Goal: Task Accomplishment & Management: Complete application form

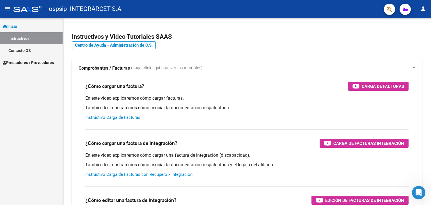
click at [423, 8] on mat-icon "person" at bounding box center [423, 8] width 7 height 7
click at [283, 43] on div at bounding box center [215, 102] width 431 height 205
click at [421, 10] on mat-icon "person" at bounding box center [423, 8] width 7 height 7
click at [368, 44] on div at bounding box center [215, 102] width 431 height 205
click at [422, 10] on mat-icon "person" at bounding box center [423, 8] width 7 height 7
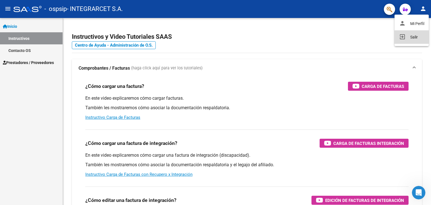
click at [411, 36] on button "exit_to_app Salir" at bounding box center [412, 36] width 34 height 13
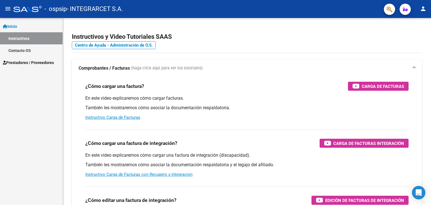
click at [426, 11] on mat-icon "person" at bounding box center [423, 8] width 7 height 7
click at [415, 41] on button "exit_to_app Salir" at bounding box center [412, 36] width 34 height 13
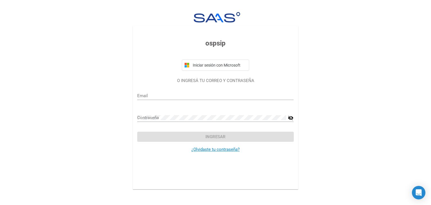
type input "[EMAIL_ADDRESS][DOMAIN_NAME]"
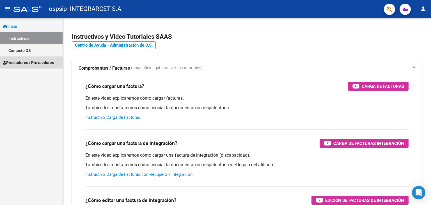
click at [26, 63] on span "Prestadores / Proveedores" at bounding box center [28, 63] width 51 height 6
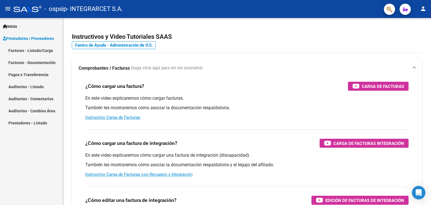
click at [33, 52] on link "Facturas - Listado/Carga" at bounding box center [31, 50] width 63 height 12
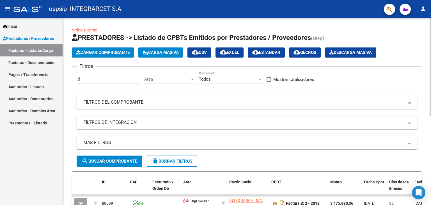
click at [106, 54] on span "Cargar Comprobante" at bounding box center [102, 52] width 53 height 5
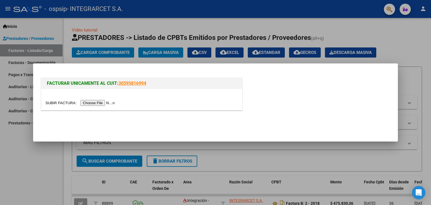
click at [97, 103] on input "file" at bounding box center [80, 103] width 71 height 6
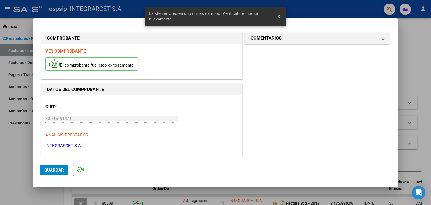
scroll to position [128, 0]
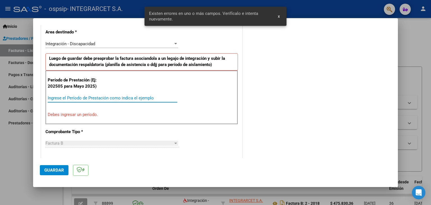
click at [105, 95] on input "Ingrese el Período de Prestación como indica el ejemplo" at bounding box center [113, 97] width 130 height 5
type input "092025"
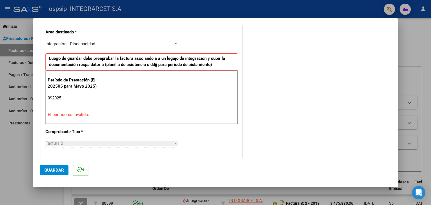
click at [189, 127] on div "CUIT * 30-71519147-0 Ingresar CUIT ANALISIS PRESTADOR INTEGRARCET S.A. ARCA Pad…" at bounding box center [141, 185] width 201 height 437
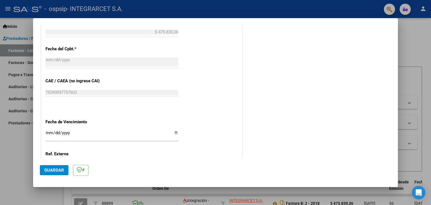
scroll to position [375, 0]
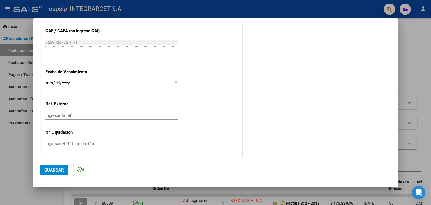
click at [174, 83] on input "Ingresar la fecha" at bounding box center [111, 85] width 133 height 9
drag, startPoint x: 302, startPoint y: 119, endPoint x: 296, endPoint y: 119, distance: 5.3
click at [175, 84] on input "Ingresar la fecha" at bounding box center [111, 85] width 133 height 9
type input "[DATE]"
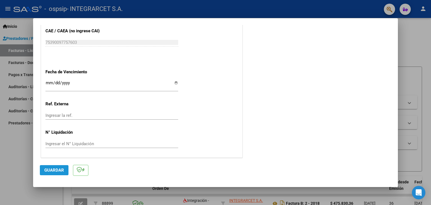
click at [53, 169] on span "Guardar" at bounding box center [54, 170] width 20 height 5
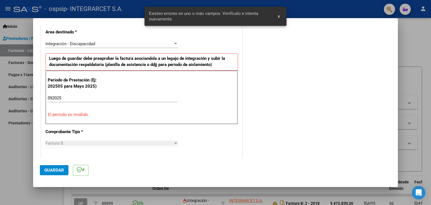
click at [60, 94] on div "092025 Ingrese el Período de Prestación como indica el ejemplo" at bounding box center [113, 98] width 130 height 8
click at [64, 97] on input "092025" at bounding box center [113, 97] width 130 height 5
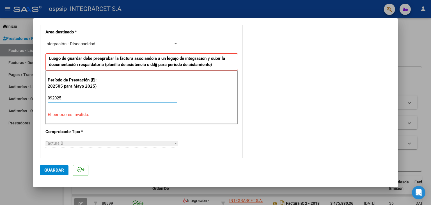
drag, startPoint x: 64, startPoint y: 97, endPoint x: 21, endPoint y: 98, distance: 43.0
click at [21, 98] on div "COMPROBANTE VER COMPROBANTE El comprobante fue leído exitosamente. DATOS DEL CO…" at bounding box center [215, 102] width 431 height 205
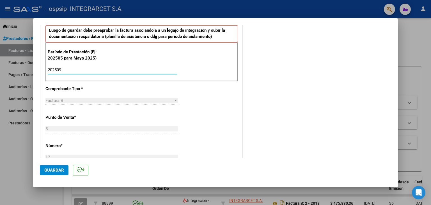
scroll to position [241, 0]
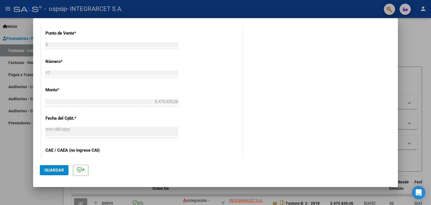
type input "202509"
click at [51, 169] on span "Guardar" at bounding box center [54, 170] width 20 height 5
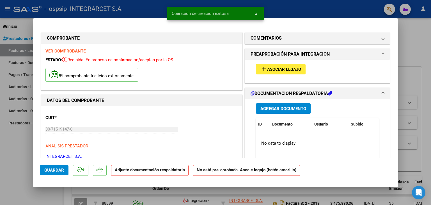
click at [266, 72] on button "add Asociar Legajo" at bounding box center [281, 69] width 50 height 10
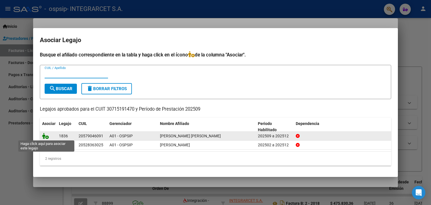
click at [44, 136] on icon at bounding box center [45, 136] width 7 height 6
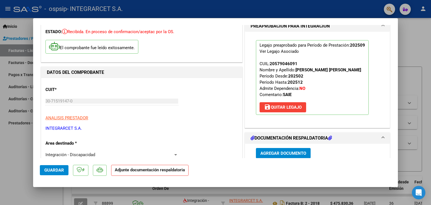
scroll to position [84, 0]
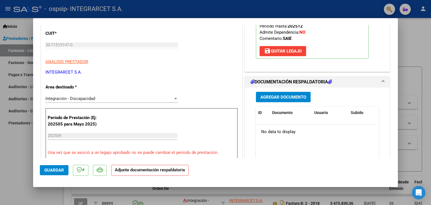
click at [275, 98] on span "Agregar Documento" at bounding box center [284, 97] width 46 height 5
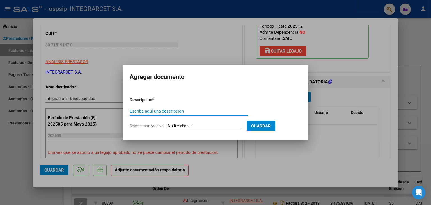
click at [149, 111] on input "Escriba aquí una descripcion" at bounding box center [189, 111] width 118 height 5
type input "ASISTENCIA"
click at [205, 124] on input "Seleccionar Archivo" at bounding box center [205, 126] width 74 height 5
type input "C:\fakepath\[PERSON_NAME]- ASISTENCIA SEPTIEMBRE.jpeg"
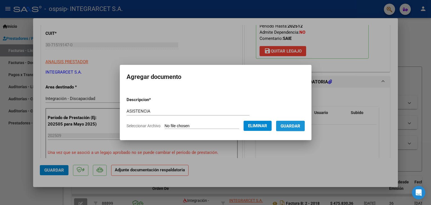
click at [292, 126] on span "Guardar" at bounding box center [291, 126] width 20 height 5
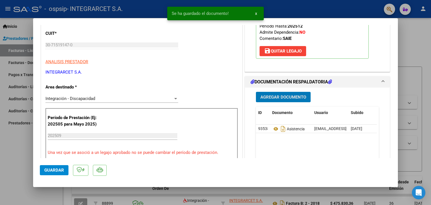
click at [285, 98] on span "Agregar Documento" at bounding box center [284, 97] width 46 height 5
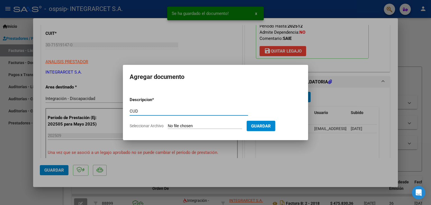
type input "CUD"
click at [195, 126] on input "Seleccionar Archivo" at bounding box center [205, 126] width 74 height 5
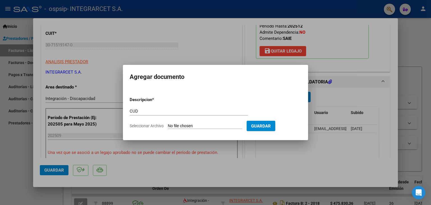
type input "C:\fakepath\CUD [PERSON_NAME].jpg.pdf"
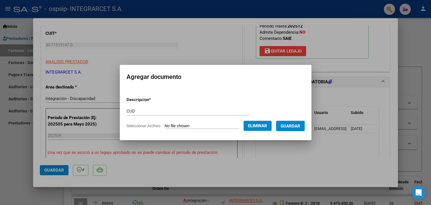
click at [294, 124] on span "Guardar" at bounding box center [291, 126] width 20 height 5
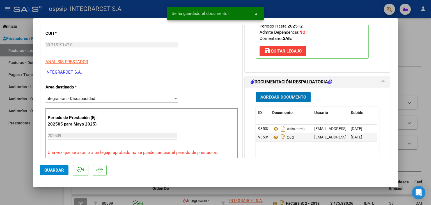
click at [273, 98] on span "Agregar Documento" at bounding box center [284, 97] width 46 height 5
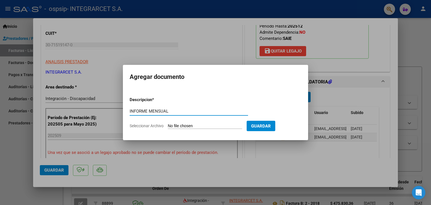
type input "INFORME MENSUAL"
click at [226, 126] on input "Seleccionar Archivo" at bounding box center [205, 126] width 74 height 5
type input "C:\fakepath\[PERSON_NAME]- INFORME MENSUAL SEPTIEMBRE .pdf"
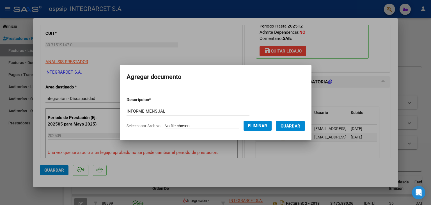
click at [299, 128] on span "Guardar" at bounding box center [291, 126] width 20 height 5
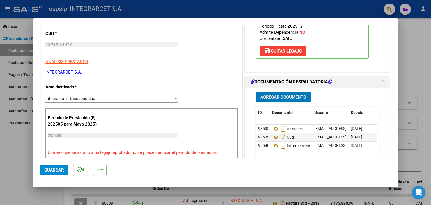
click at [272, 97] on span "Agregar Documento" at bounding box center [284, 97] width 46 height 5
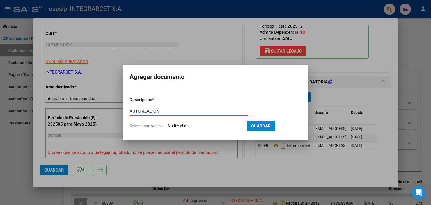
type input "AUTORIZACION"
click at [196, 131] on form "Descripcion * AUTORIZACION Escriba aquí una descripcion Seleccionar Archivo Gua…" at bounding box center [216, 112] width 172 height 41
click at [197, 127] on input "Seleccionar Archivo" at bounding box center [205, 126] width 74 height 5
type input "C:\fakepath\AUTORORIZACION SAIE INTEGRARCET.pdf"
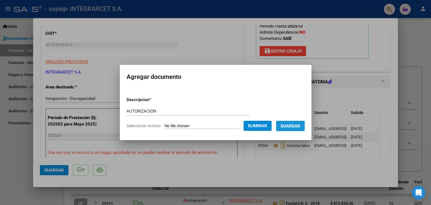
click at [299, 130] on button "Guardar" at bounding box center [290, 126] width 29 height 10
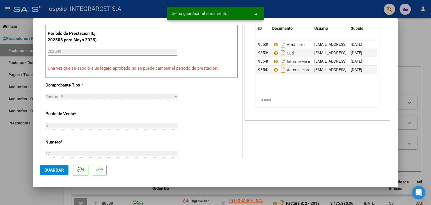
scroll to position [197, 0]
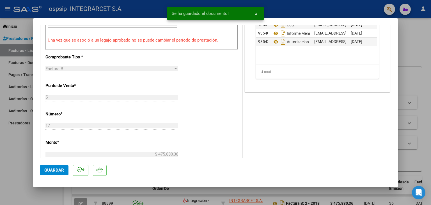
click at [50, 170] on span "Guardar" at bounding box center [54, 170] width 20 height 5
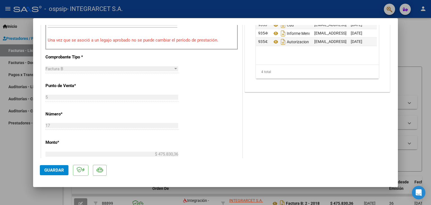
click at [3, 153] on div at bounding box center [215, 102] width 431 height 205
type input "$ 0,00"
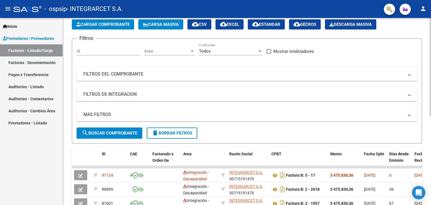
scroll to position [56, 0]
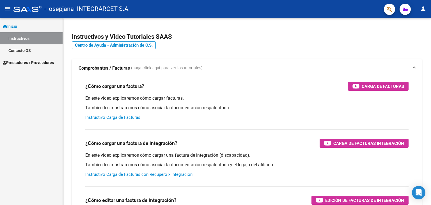
click at [24, 27] on link "Inicio" at bounding box center [31, 26] width 63 height 12
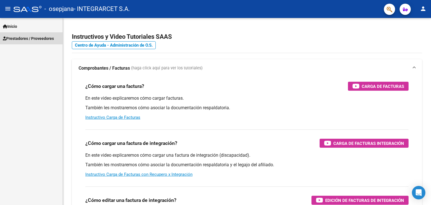
click at [26, 37] on span "Prestadores / Proveedores" at bounding box center [28, 38] width 51 height 6
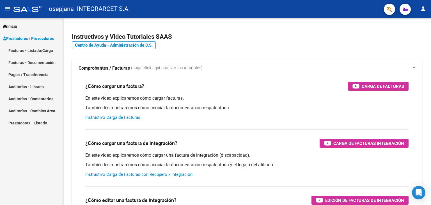
click at [38, 48] on link "Facturas - Listado/Carga" at bounding box center [31, 50] width 63 height 12
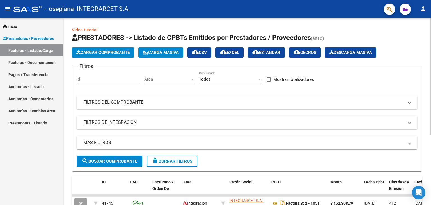
click at [99, 52] on span "Cargar Comprobante" at bounding box center [102, 52] width 53 height 5
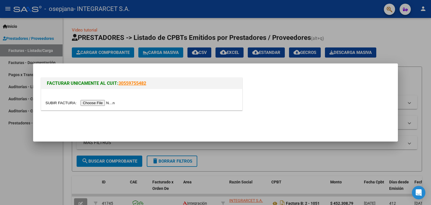
click at [95, 102] on input "file" at bounding box center [80, 103] width 71 height 6
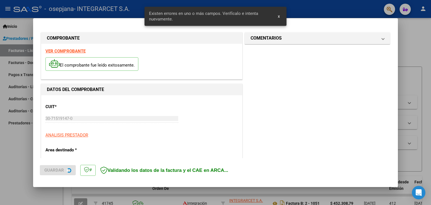
scroll to position [128, 0]
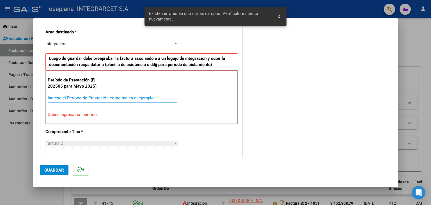
click at [72, 97] on input "Ingrese el Período de Prestación como indica el ejemplo" at bounding box center [113, 97] width 130 height 5
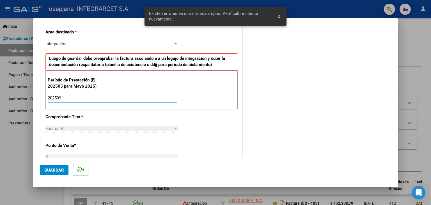
type input "202509"
click at [210, 106] on div "Período de Prestación (Ej: 202505 para Mayo 2025) 202509 Ingrese el Período de …" at bounding box center [141, 89] width 193 height 39
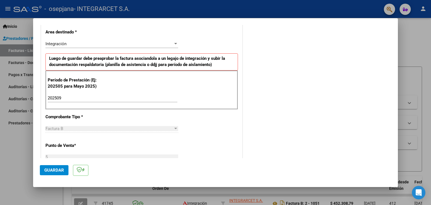
click at [51, 174] on button "Guardar" at bounding box center [54, 170] width 29 height 10
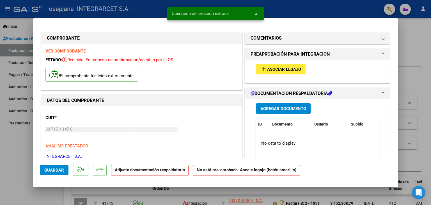
click at [277, 69] on span "Asociar Legajo" at bounding box center [284, 69] width 34 height 5
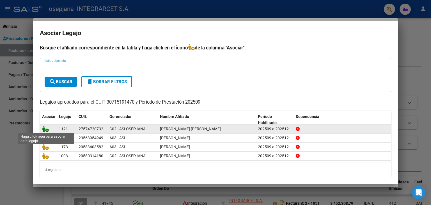
click at [43, 130] on icon at bounding box center [45, 129] width 7 height 6
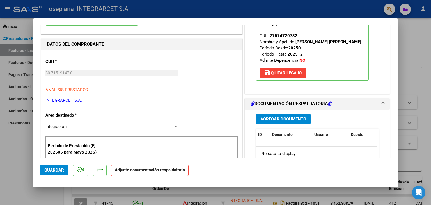
scroll to position [84, 0]
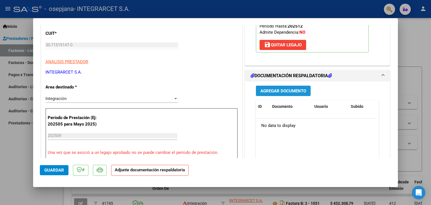
click at [262, 91] on span "Agregar Documento" at bounding box center [284, 90] width 46 height 5
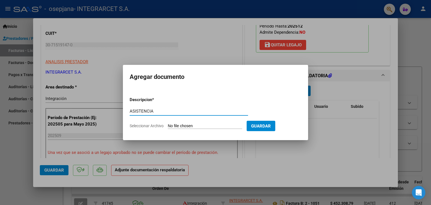
type input "ASISTENCIA"
click at [190, 125] on input "Seleccionar Archivo" at bounding box center [205, 126] width 74 height 5
type input "C:\fakepath\BAEZ- ASISTENCIA SEPTIEMBRE (1).pdf"
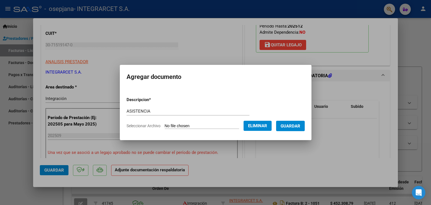
click at [298, 127] on span "Guardar" at bounding box center [291, 126] width 20 height 5
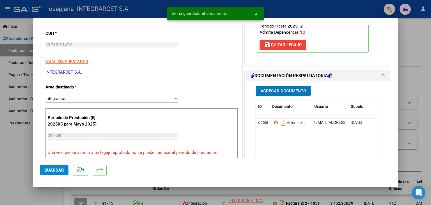
click at [57, 172] on span "Guardar" at bounding box center [54, 170] width 20 height 5
click at [12, 151] on div at bounding box center [215, 102] width 431 height 205
type input "$ 0,00"
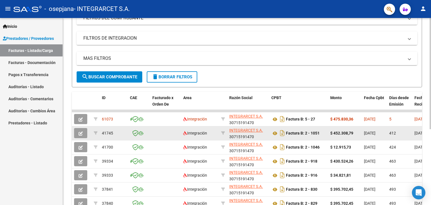
click at [77, 131] on button "button" at bounding box center [80, 133] width 13 height 10
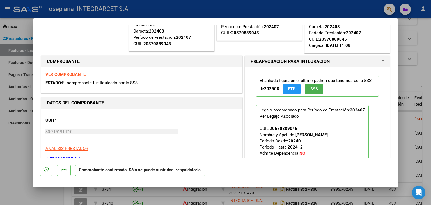
scroll to position [28, 0]
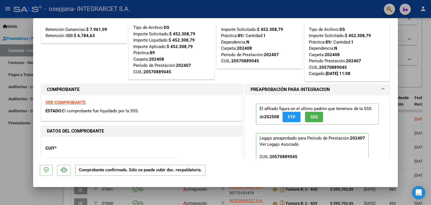
click at [11, 142] on div at bounding box center [215, 102] width 431 height 205
type input "$ 0,00"
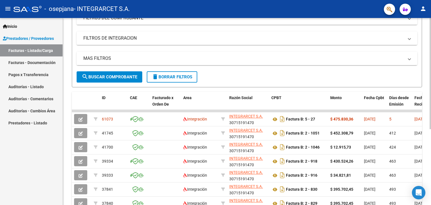
scroll to position [0, 0]
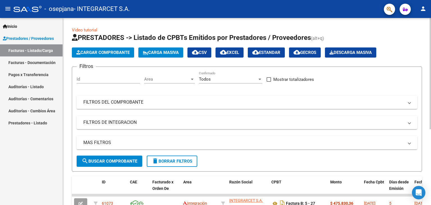
click at [114, 50] on span "Cargar Comprobante" at bounding box center [102, 52] width 53 height 5
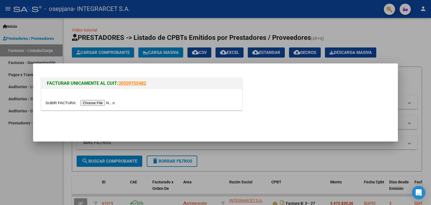
click at [90, 104] on input "file" at bounding box center [80, 103] width 71 height 6
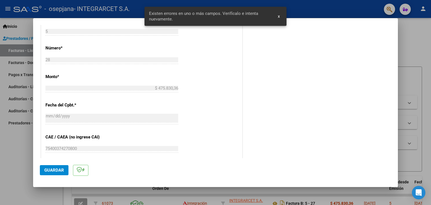
scroll to position [156, 0]
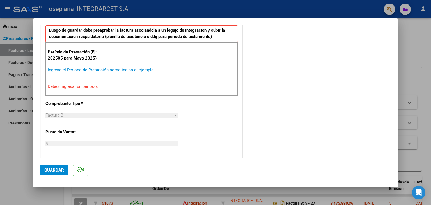
click at [64, 67] on input "Ingrese el Período de Prestación como indica el ejemplo" at bounding box center [113, 69] width 130 height 5
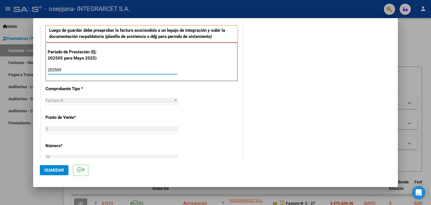
type input "202509"
click at [229, 115] on div "CUIT * 30-71519147-0 Ingresar CUIT ANALISIS PRESTADOR INTEGRARCET S.A. ARCA Pad…" at bounding box center [141, 150] width 201 height 423
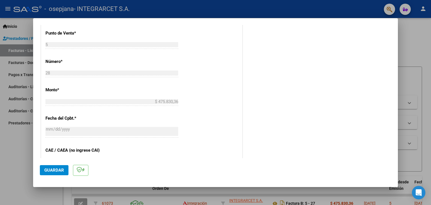
scroll to position [325, 0]
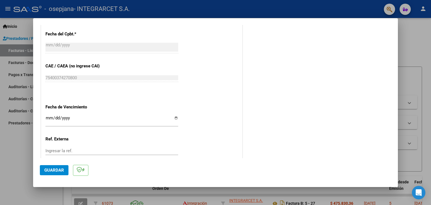
click at [174, 117] on input "Ingresar la fecha" at bounding box center [111, 120] width 133 height 9
type input "2025-10-12"
click at [59, 170] on span "Guardar" at bounding box center [54, 170] width 20 height 5
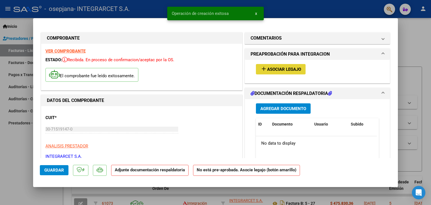
click at [275, 73] on button "add Asociar Legajo" at bounding box center [281, 69] width 50 height 10
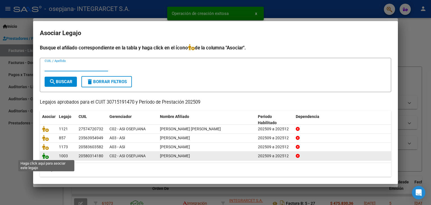
click at [46, 157] on icon at bounding box center [45, 156] width 7 height 6
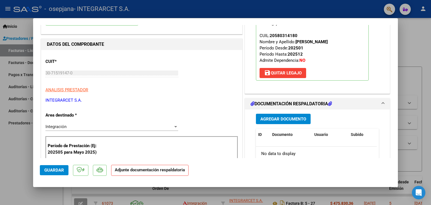
scroll to position [84, 0]
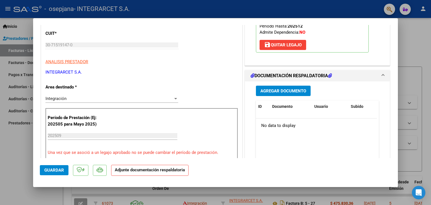
click at [277, 92] on span "Agregar Documento" at bounding box center [284, 90] width 46 height 5
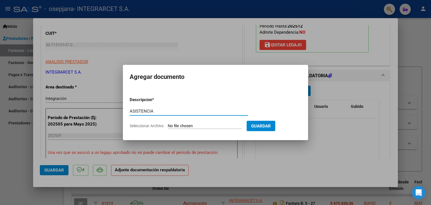
type input "ASISTENCIA"
click at [191, 127] on input "Seleccionar Archivo" at bounding box center [205, 126] width 74 height 5
type input "C:\fakepath\CERNEIRA.pdf"
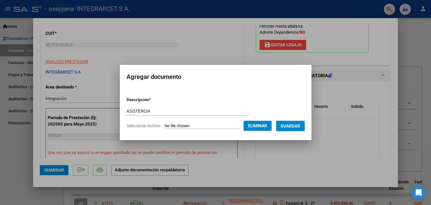
click at [297, 128] on span "Guardar" at bounding box center [291, 126] width 20 height 5
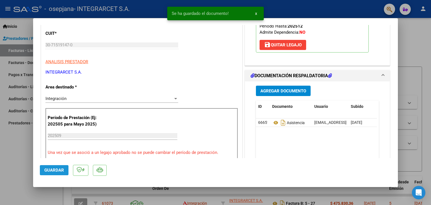
click at [47, 171] on span "Guardar" at bounding box center [54, 170] width 20 height 5
click at [12, 162] on div at bounding box center [215, 102] width 431 height 205
type input "$ 0,00"
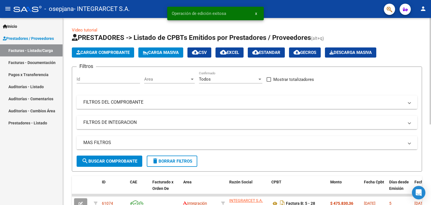
scroll to position [56, 0]
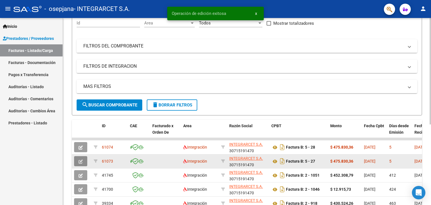
click at [79, 160] on icon "button" at bounding box center [81, 161] width 4 height 4
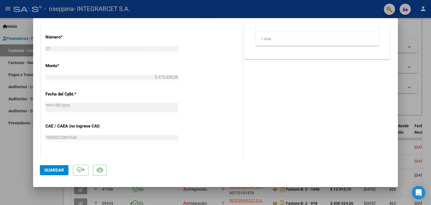
scroll to position [309, 0]
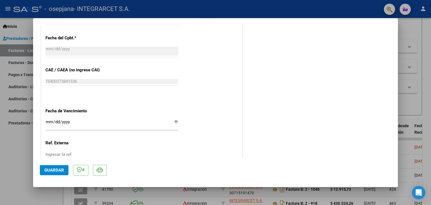
click at [173, 120] on input "Ingresar la fecha" at bounding box center [111, 124] width 133 height 9
type input "2025-10-12"
click at [56, 170] on span "Guardar" at bounding box center [54, 170] width 20 height 5
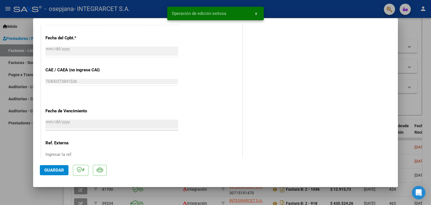
click at [19, 145] on div at bounding box center [215, 102] width 431 height 205
type input "$ 0,00"
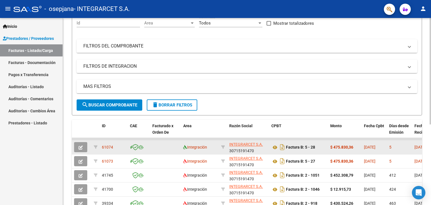
scroll to position [0, 0]
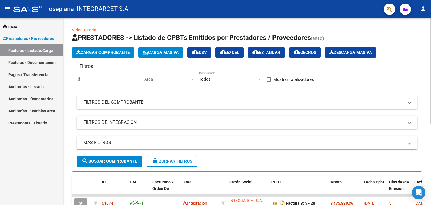
click at [111, 50] on span "Cargar Comprobante" at bounding box center [102, 52] width 53 height 5
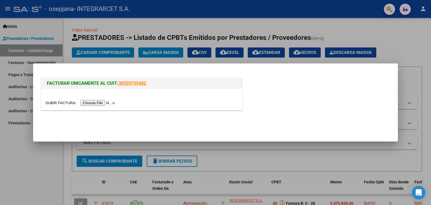
click at [102, 106] on input "file" at bounding box center [80, 103] width 71 height 6
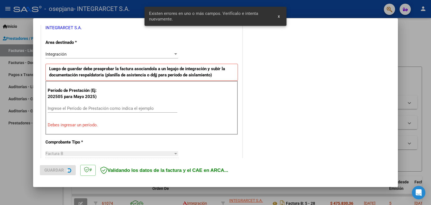
scroll to position [128, 0]
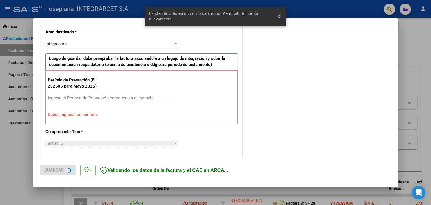
click at [89, 102] on div "Ingrese el Período de Prestación como indica el ejemplo" at bounding box center [113, 101] width 130 height 14
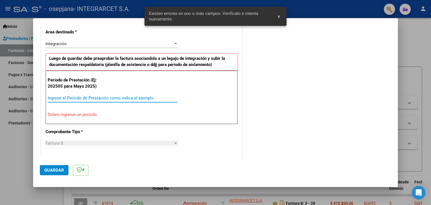
click at [92, 95] on input "Ingrese el Período de Prestación como indica el ejemplo" at bounding box center [113, 97] width 130 height 5
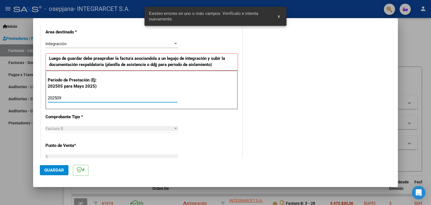
type input "202509"
click at [195, 122] on div "CUIT * 30-71519147-0 Ingresar CUIT ANALISIS PRESTADOR INTEGRARCET S.A. ARCA Pad…" at bounding box center [141, 178] width 201 height 423
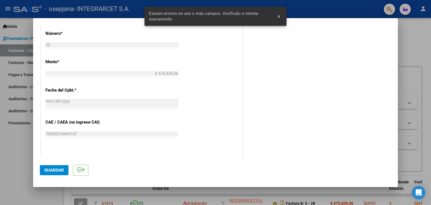
scroll to position [325, 0]
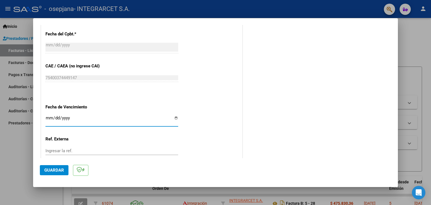
click at [173, 119] on input "Ingresar la fecha" at bounding box center [111, 120] width 133 height 9
type input "2025-10-12"
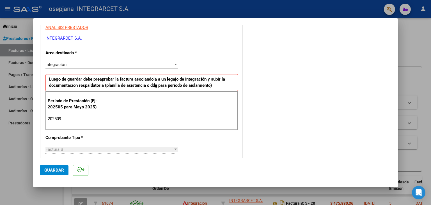
scroll to position [0, 0]
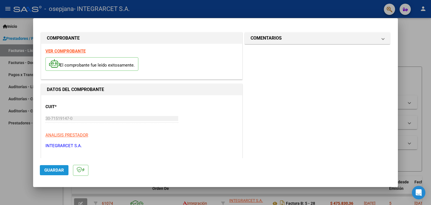
click at [55, 168] on span "Guardar" at bounding box center [54, 170] width 20 height 5
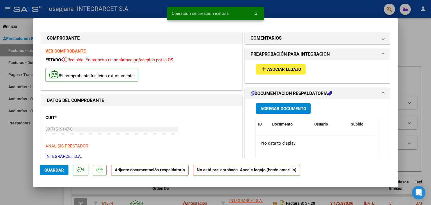
click at [268, 70] on span "Asociar Legajo" at bounding box center [284, 69] width 34 height 5
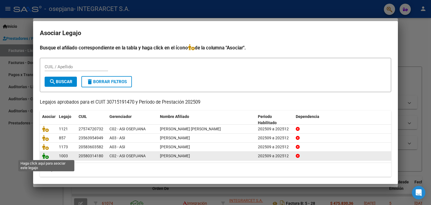
click at [44, 158] on icon at bounding box center [45, 156] width 7 height 6
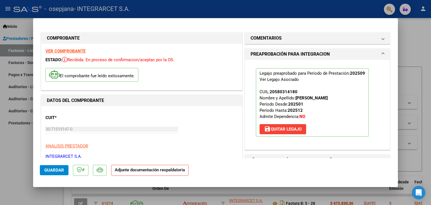
scroll to position [84, 0]
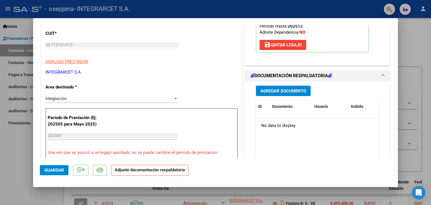
click at [282, 94] on button "Agregar Documento" at bounding box center [283, 91] width 55 height 10
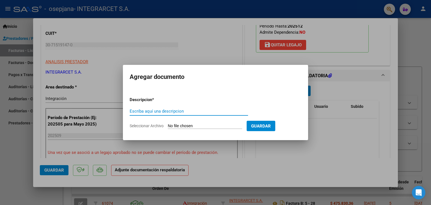
click at [171, 111] on input "Escriba aquí una descripcion" at bounding box center [189, 111] width 118 height 5
click at [149, 112] on input "Escriba aquí una descripcion" at bounding box center [189, 111] width 118 height 5
type input "ASISTENCIA"
click at [172, 126] on input "Seleccionar Archivo" at bounding box center [205, 126] width 74 height 5
type input "C:\fakepath\MATHEO GUEVARA ASISTENCIA SEPTIEMBRE.pdf"
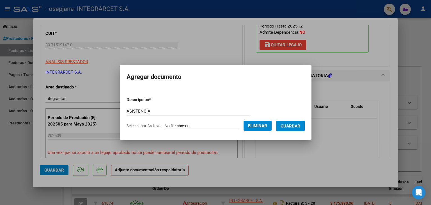
click at [291, 124] on span "Guardar" at bounding box center [291, 126] width 20 height 5
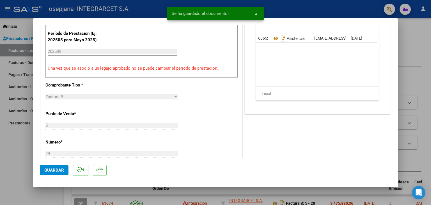
scroll to position [197, 0]
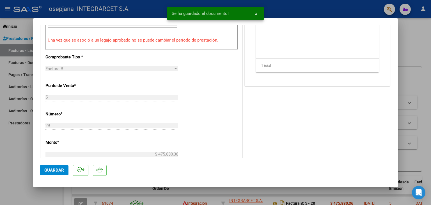
click at [44, 171] on button "Guardar" at bounding box center [54, 170] width 29 height 10
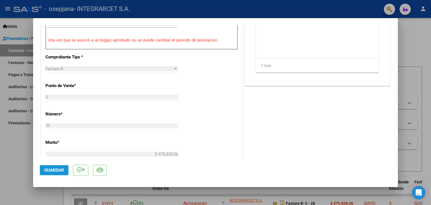
click at [44, 171] on button "Guardar" at bounding box center [54, 170] width 29 height 10
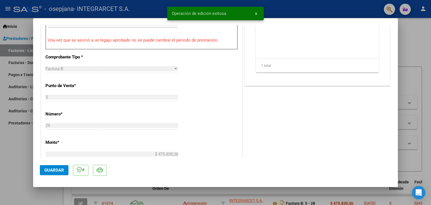
click at [22, 162] on div at bounding box center [215, 102] width 431 height 205
type input "$ 0,00"
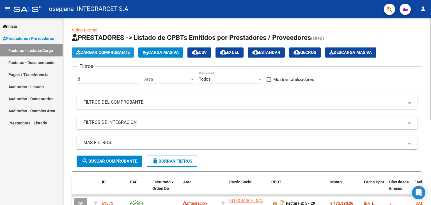
click at [92, 51] on span "Cargar Comprobante" at bounding box center [102, 52] width 53 height 5
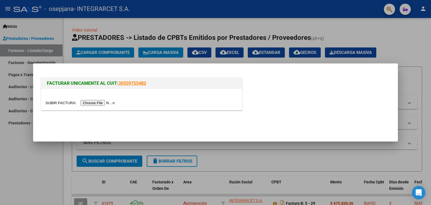
click at [103, 102] on input "file" at bounding box center [80, 103] width 71 height 6
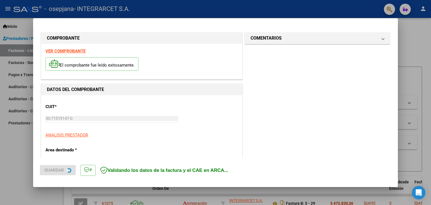
scroll to position [128, 0]
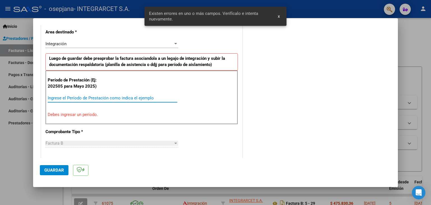
click at [90, 96] on input "Ingrese el Período de Prestación como indica el ejemplo" at bounding box center [113, 97] width 130 height 5
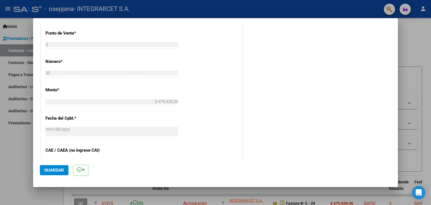
scroll to position [325, 0]
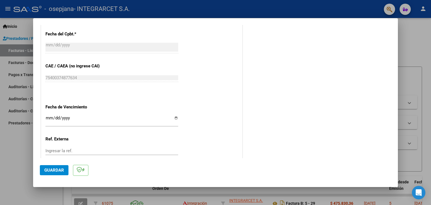
type input "202509"
click at [173, 118] on input "Ingresar la fecha" at bounding box center [111, 120] width 133 height 9
type input "2025-10-12"
click at [56, 171] on span "Guardar" at bounding box center [54, 170] width 20 height 5
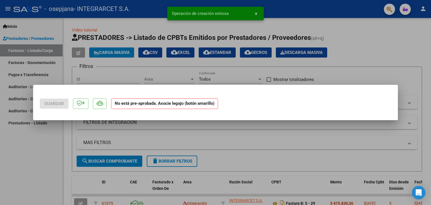
scroll to position [0, 0]
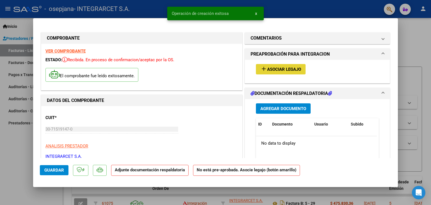
click at [271, 69] on span "Asociar Legajo" at bounding box center [284, 69] width 34 height 5
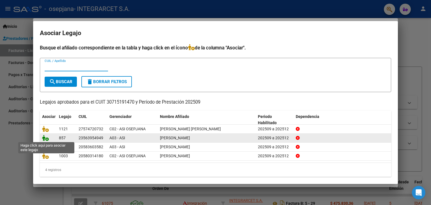
click at [45, 136] on icon at bounding box center [45, 138] width 7 height 6
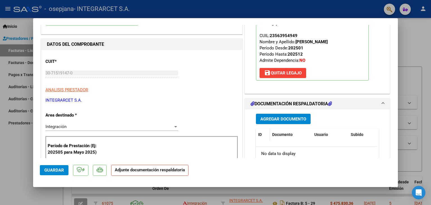
scroll to position [84, 0]
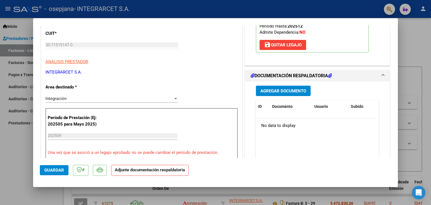
click at [277, 90] on span "Agregar Documento" at bounding box center [284, 90] width 46 height 5
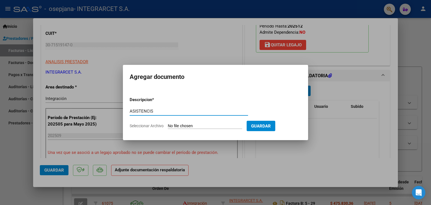
type input "ASISTENCIS"
click at [219, 124] on input "Seleccionar Archivo" at bounding box center [205, 126] width 74 height 5
type input "C:\fakepath\Sotelo Constantino - Planilla asistencia septiembre .pdf"
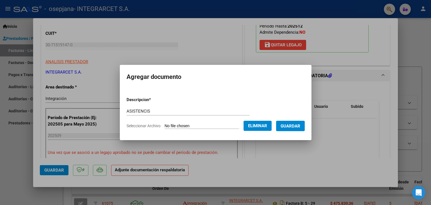
click at [296, 128] on span "Guardar" at bounding box center [291, 126] width 20 height 5
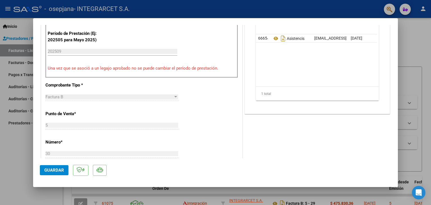
scroll to position [225, 0]
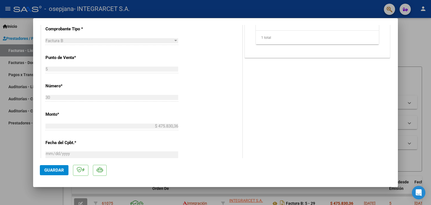
click at [59, 171] on span "Guardar" at bounding box center [54, 170] width 20 height 5
click at [49, 171] on span "Guardar" at bounding box center [54, 170] width 20 height 5
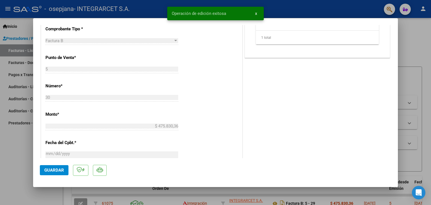
click at [11, 165] on div at bounding box center [215, 102] width 431 height 205
type input "$ 0,00"
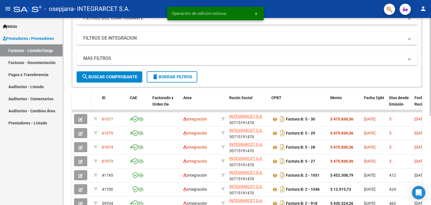
scroll to position [112, 0]
